Goal: Task Accomplishment & Management: Manage account settings

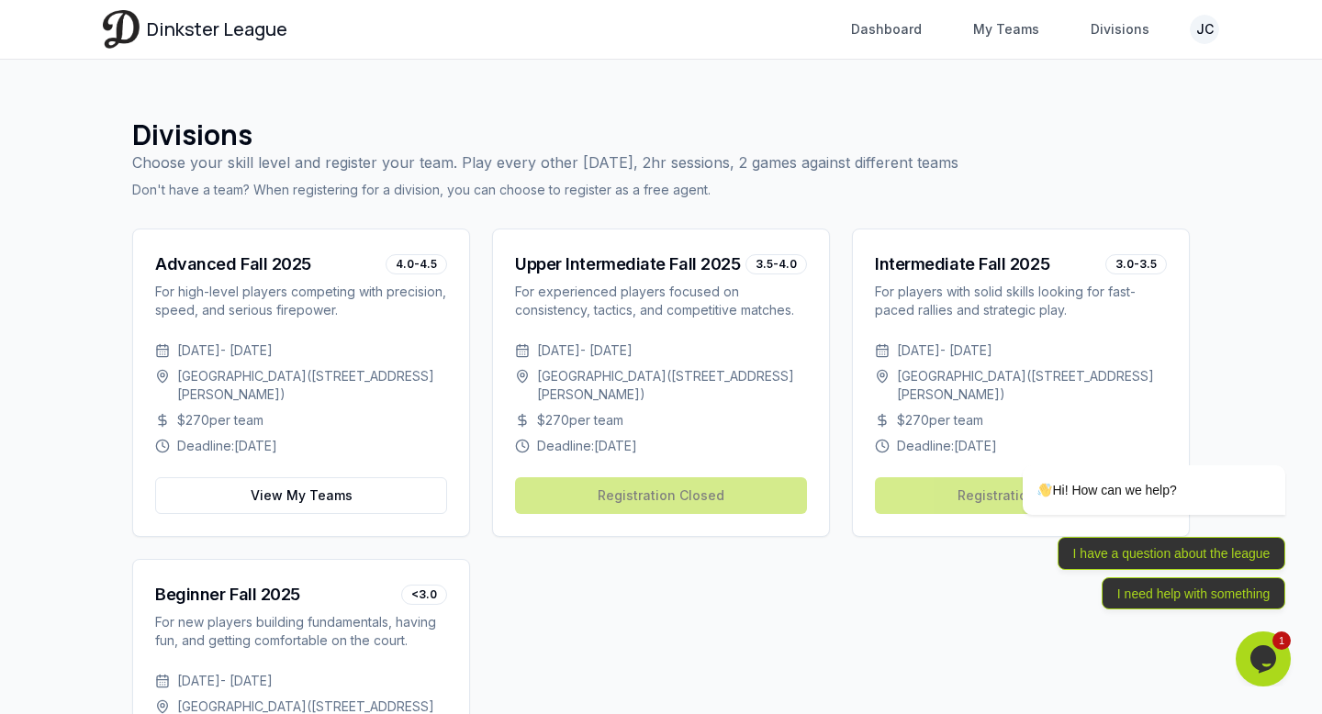
click at [1083, 134] on div "Divisions Choose your skill level and register your team. Play every other [DAT…" at bounding box center [661, 158] width 1058 height 81
click at [1009, 107] on div "Divisions Choose your skill level and register your team. Play every other [DAT…" at bounding box center [661, 493] width 1117 height 808
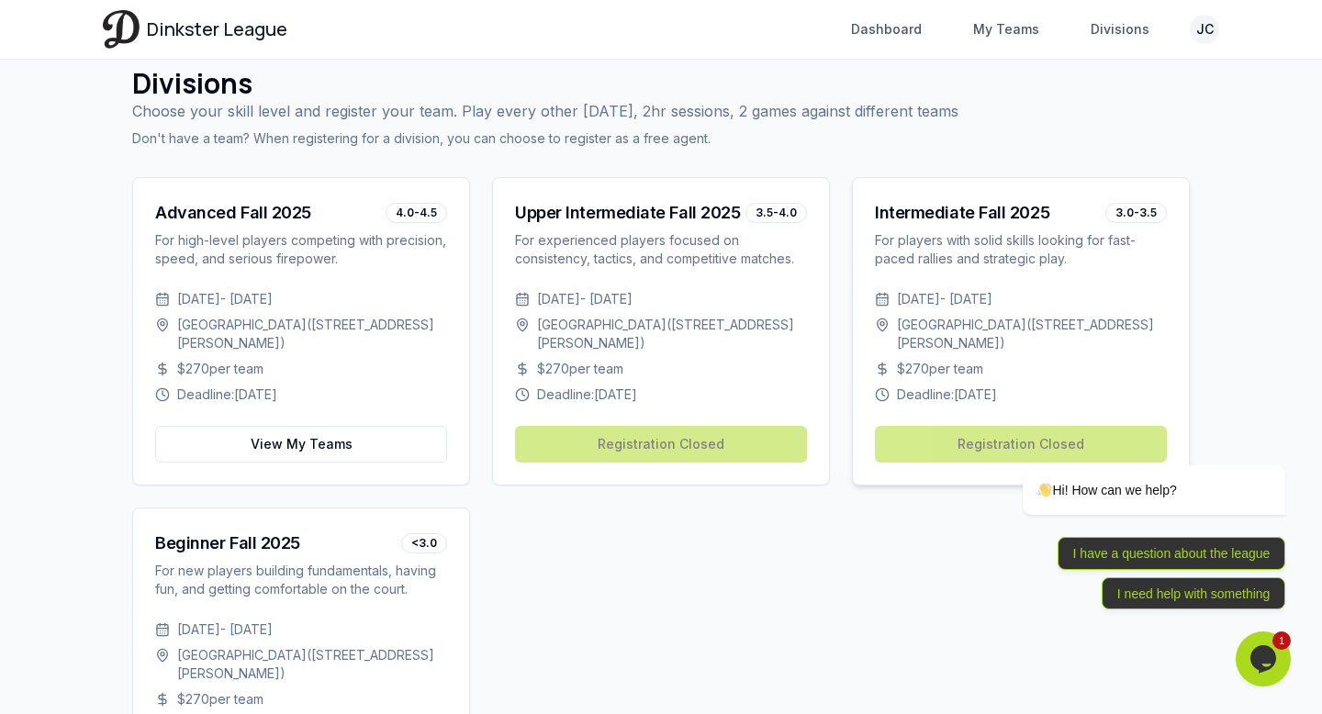
scroll to position [64, 0]
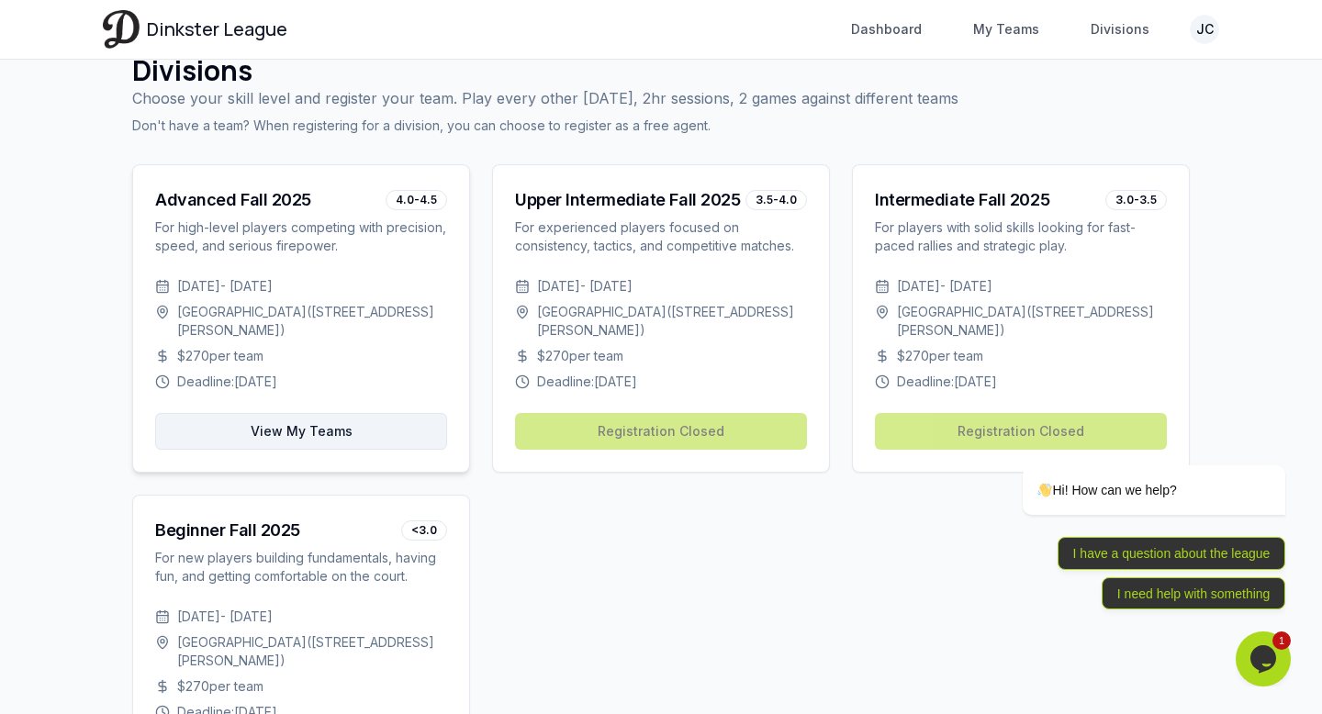
click at [400, 430] on link "View My Teams" at bounding box center [301, 431] width 292 height 37
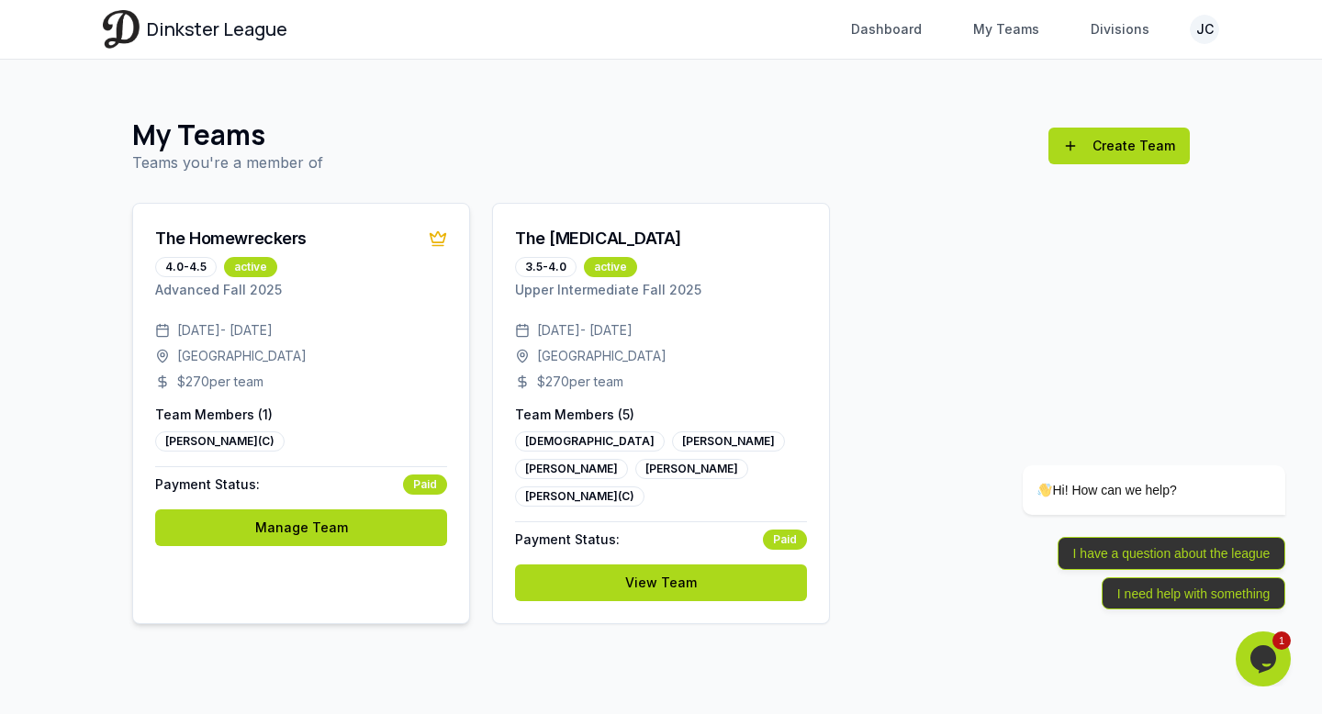
click at [327, 600] on div "The Homewreckers 4.0-4.5 active Advanced Fall 2025 [DATE] - [DATE] [GEOGRAPHIC_…" at bounding box center [301, 413] width 338 height 421
click at [393, 500] on div "[DATE] - [DATE] [GEOGRAPHIC_DATA] $ 270 per team Team Members ( 1 ) [PERSON_NAM…" at bounding box center [301, 444] width 336 height 247
click at [543, 445] on div "[DEMOGRAPHIC_DATA]" at bounding box center [590, 442] width 150 height 20
click at [357, 529] on link "Manage Team" at bounding box center [301, 528] width 292 height 37
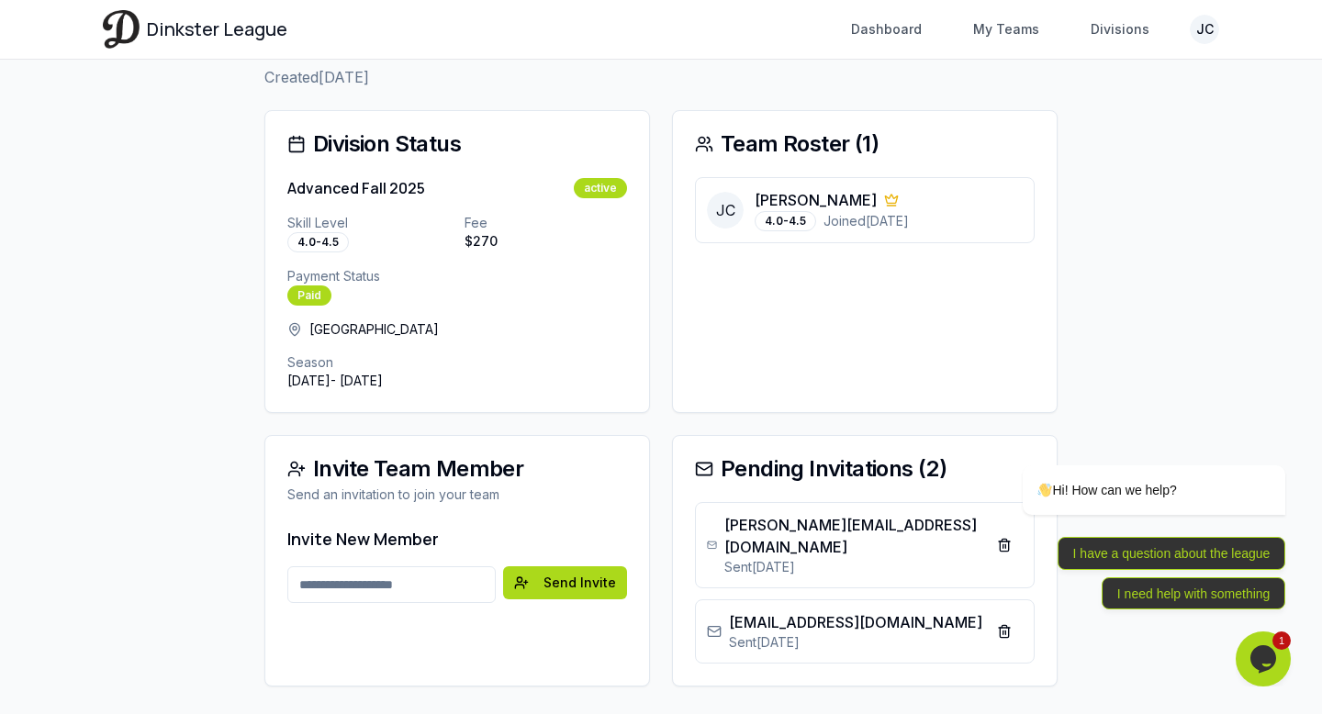
scroll to position [135, 0]
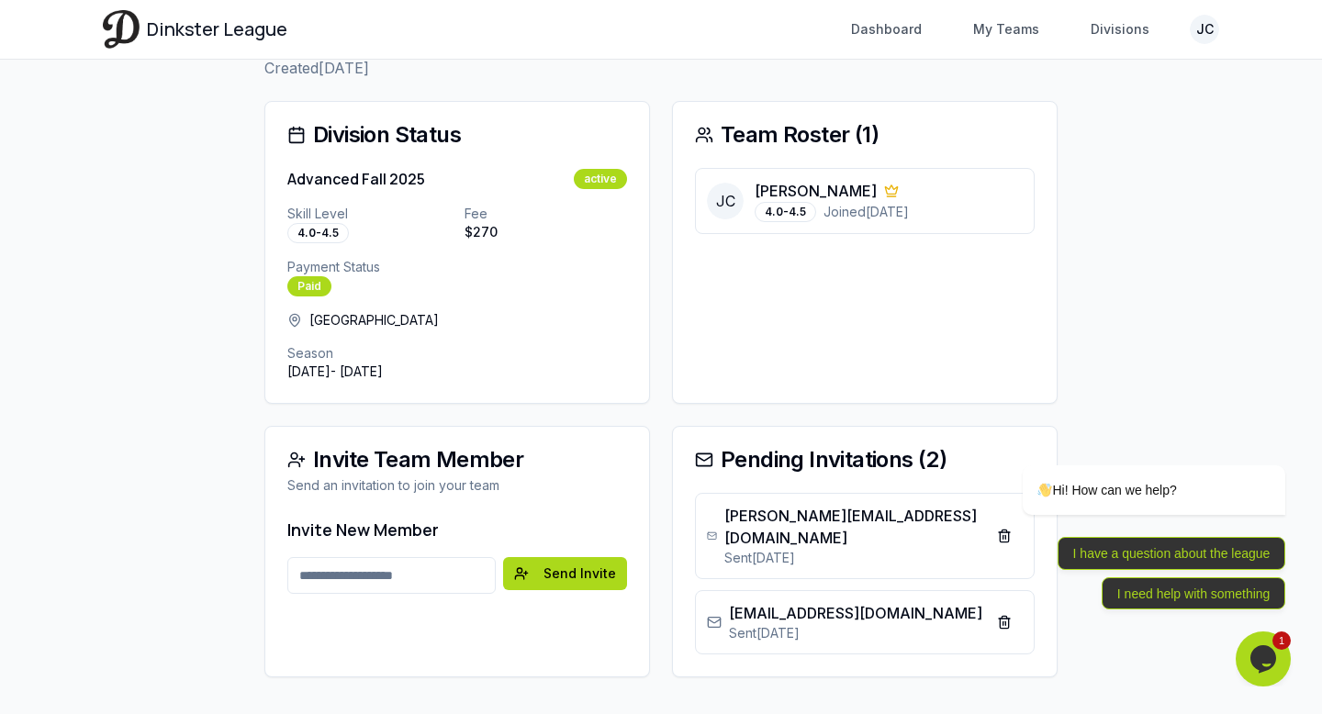
click at [637, 408] on div "Division Status Advanced Fall 2025 active Skill Level 4.0-4.5 Fee $ 270 Payment…" at bounding box center [660, 389] width 793 height 577
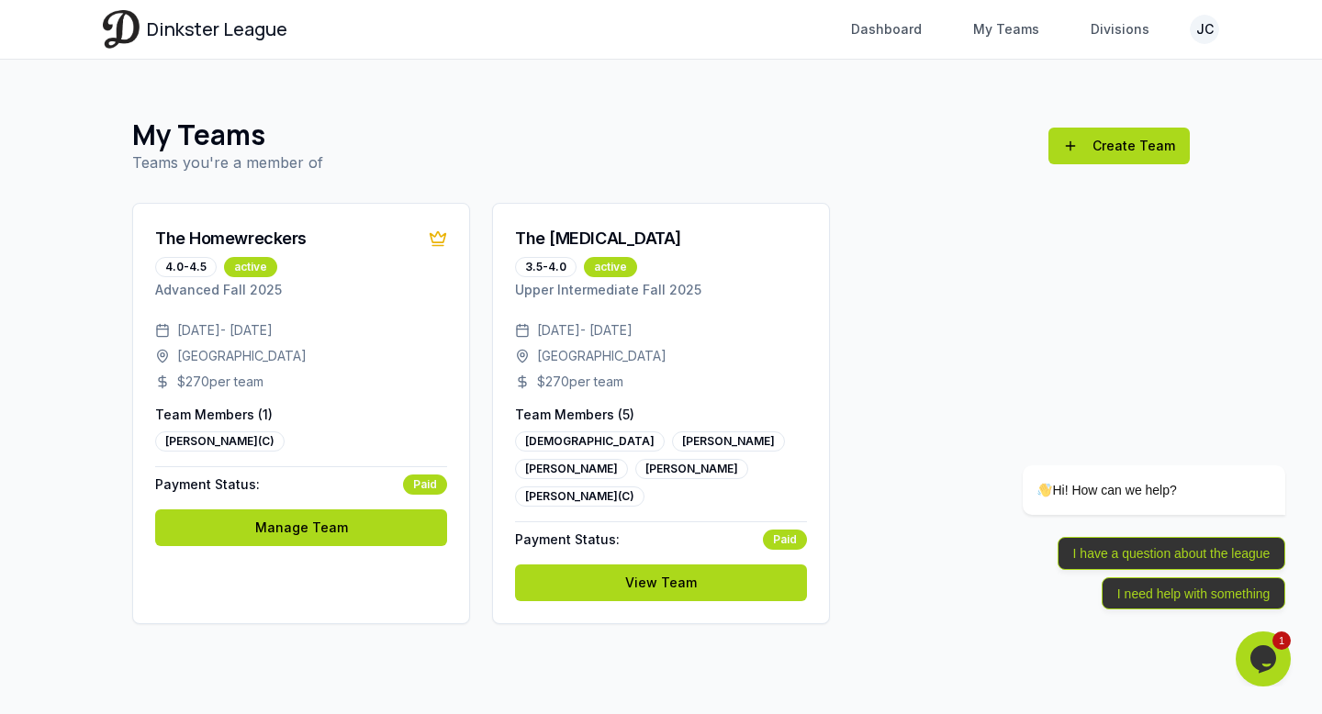
scroll to position [135, 0]
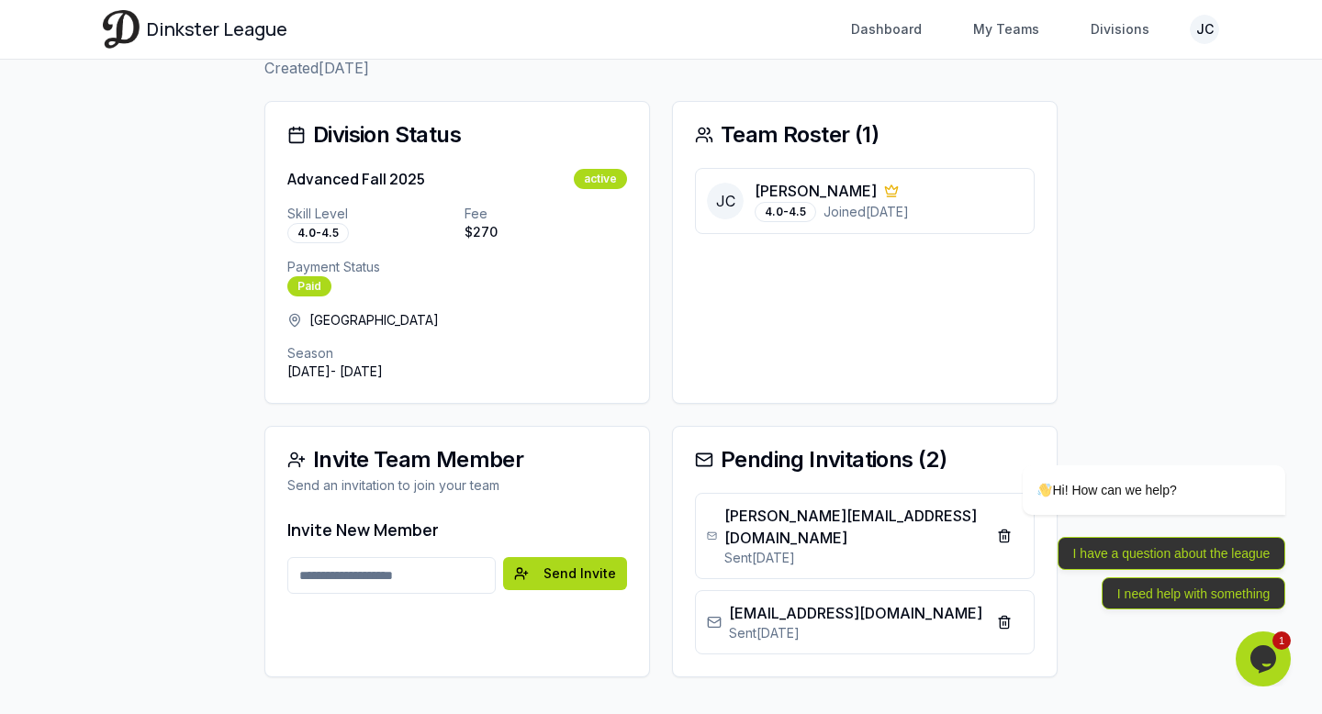
click at [488, 530] on h3 "Invite New Member" at bounding box center [457, 530] width 340 height 26
click at [461, 563] on input "Email address" at bounding box center [391, 575] width 208 height 37
click at [1113, 203] on main "Back to Teams The Homewreckers Created [DATE] Edit Team Delete Team Edit Team D…" at bounding box center [660, 331] width 1175 height 812
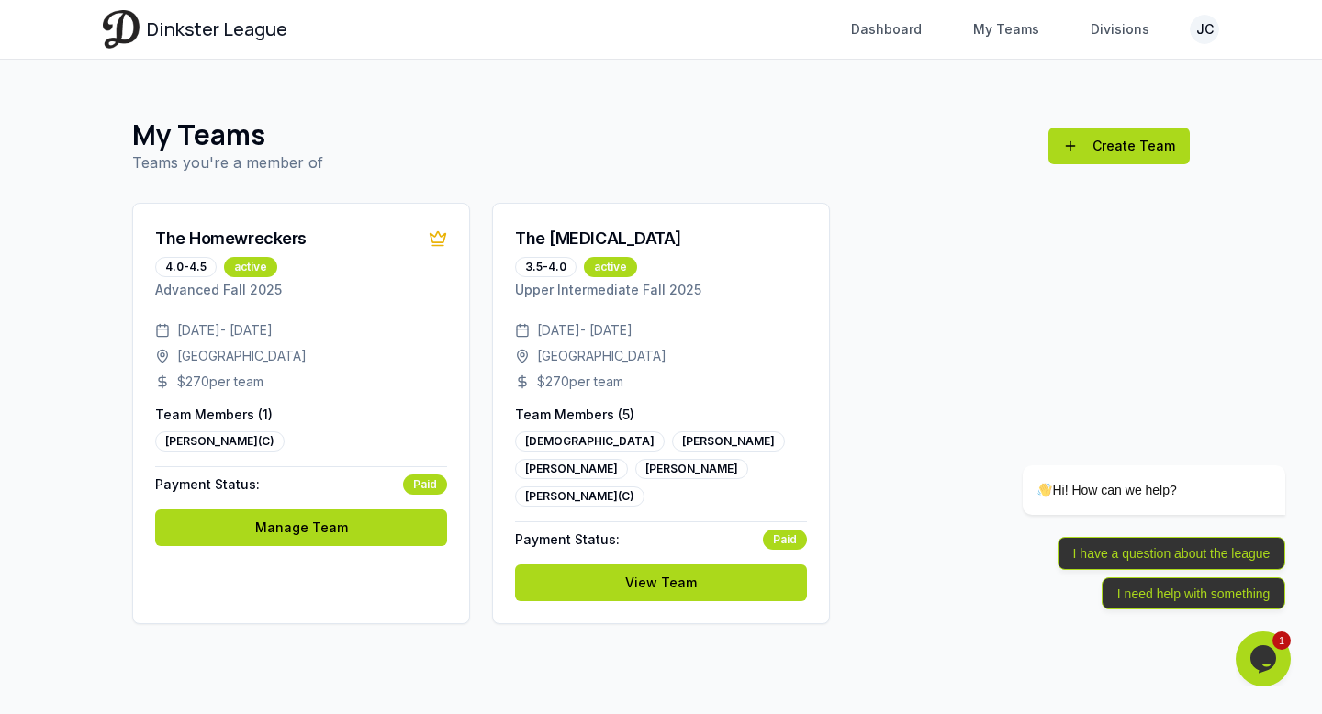
click at [537, 113] on div "My Teams Teams you're a member of Create Team Create Team The Homewreckers 4.0-…" at bounding box center [661, 371] width 1117 height 565
click at [787, 97] on div "My Teams Teams you're a member of Create Team Create Team The Homewreckers 4.0-…" at bounding box center [661, 371] width 1117 height 565
